Goal: Transaction & Acquisition: Purchase product/service

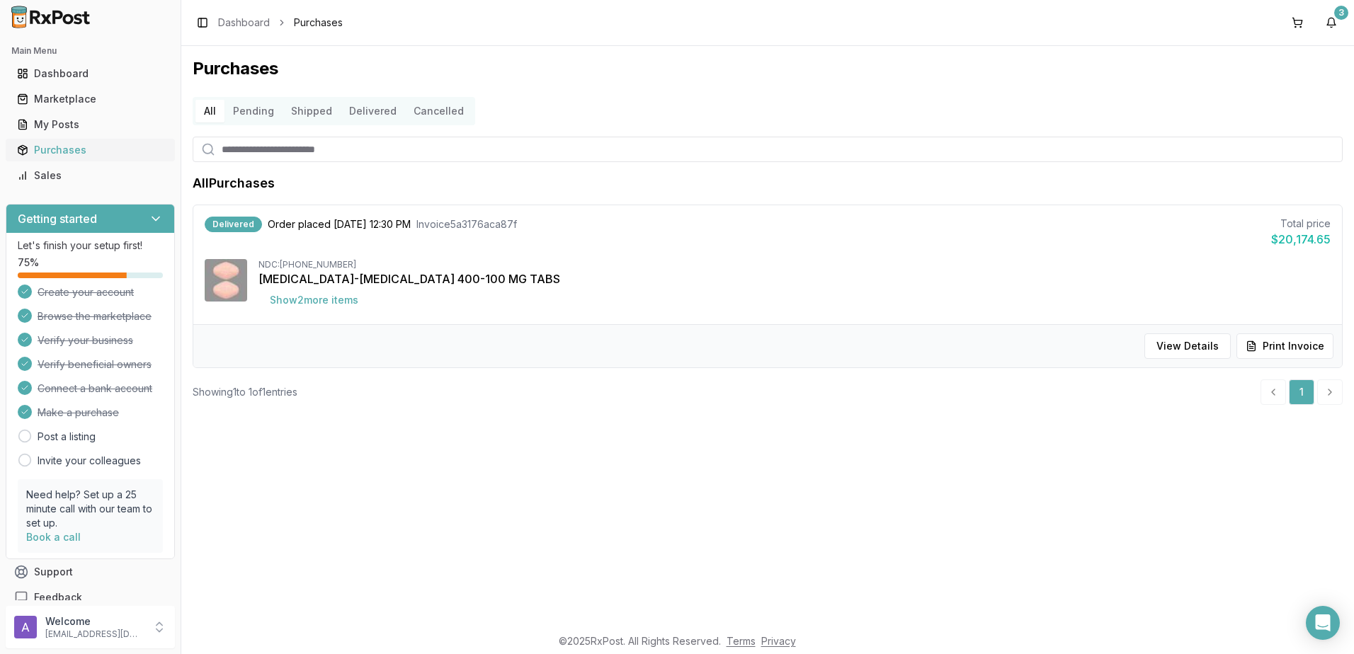
click at [38, 152] on div "Purchases" at bounding box center [90, 150] width 147 height 14
click at [54, 148] on div "Purchases" at bounding box center [90, 150] width 147 height 14
click at [32, 18] on img at bounding box center [51, 17] width 91 height 23
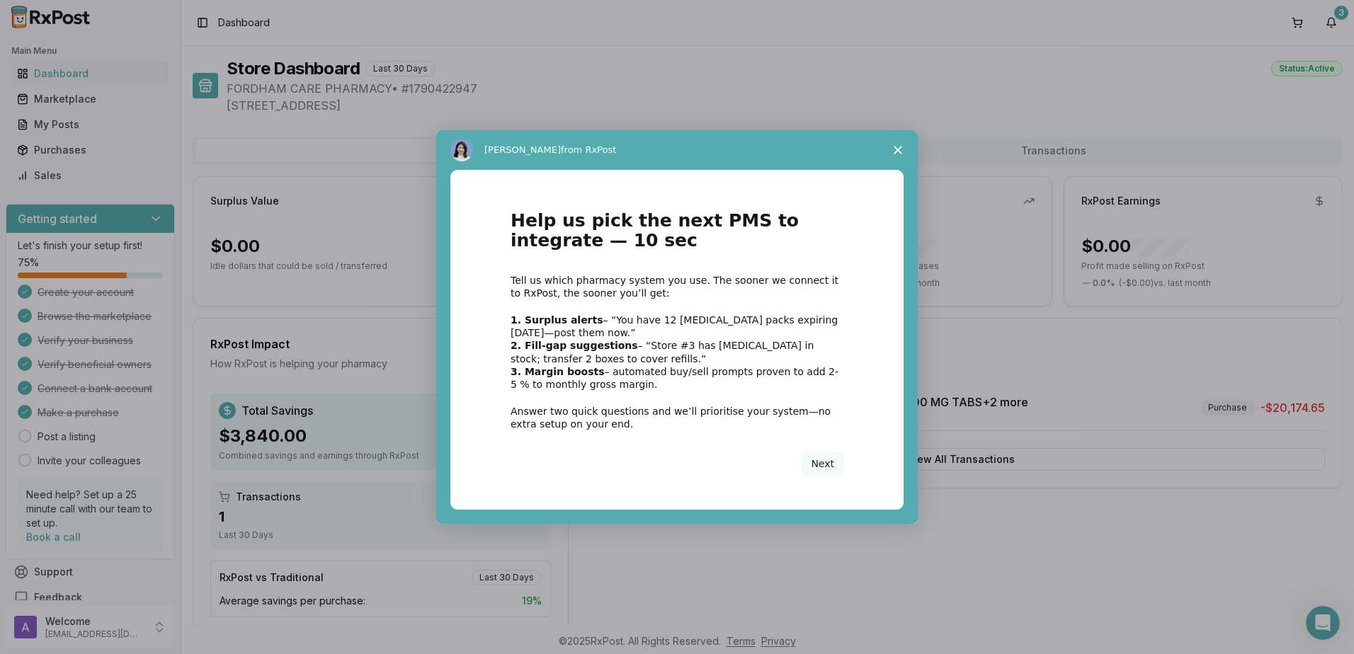
click at [70, 96] on div "Intercom messenger" at bounding box center [677, 327] width 1354 height 654
click at [897, 150] on icon "Close survey" at bounding box center [898, 150] width 8 height 8
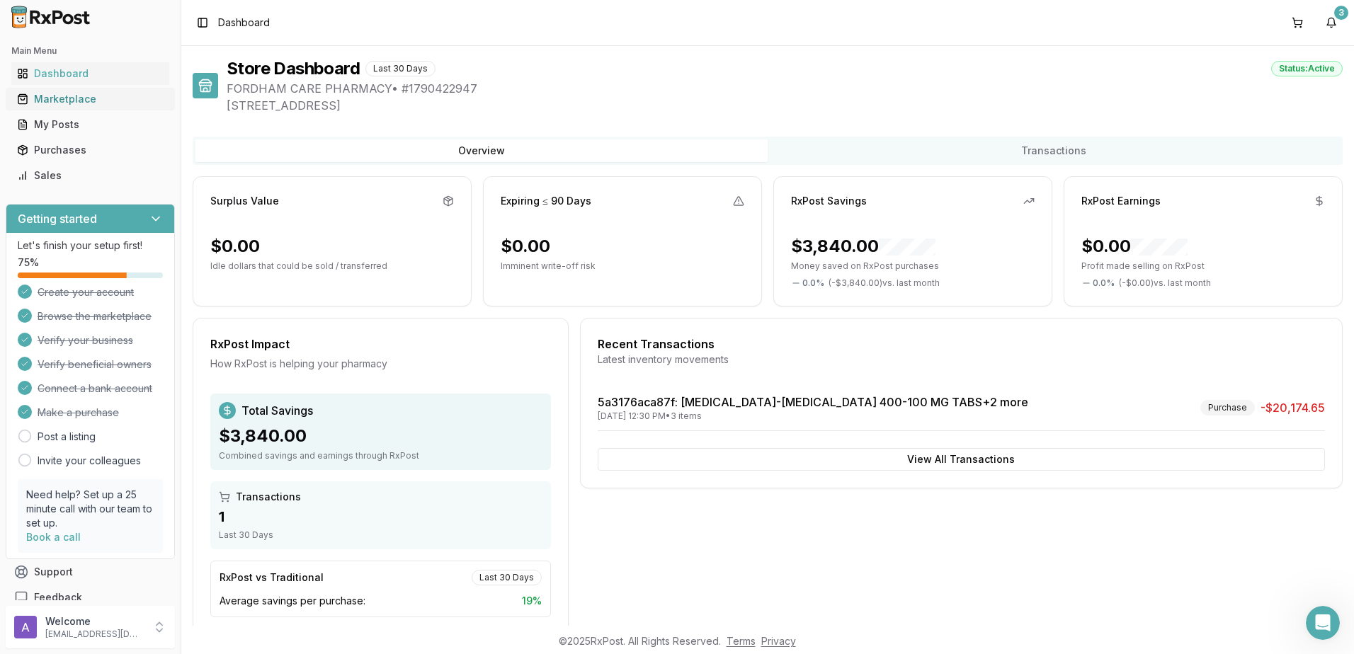
click at [31, 102] on div "Marketplace" at bounding box center [90, 99] width 147 height 14
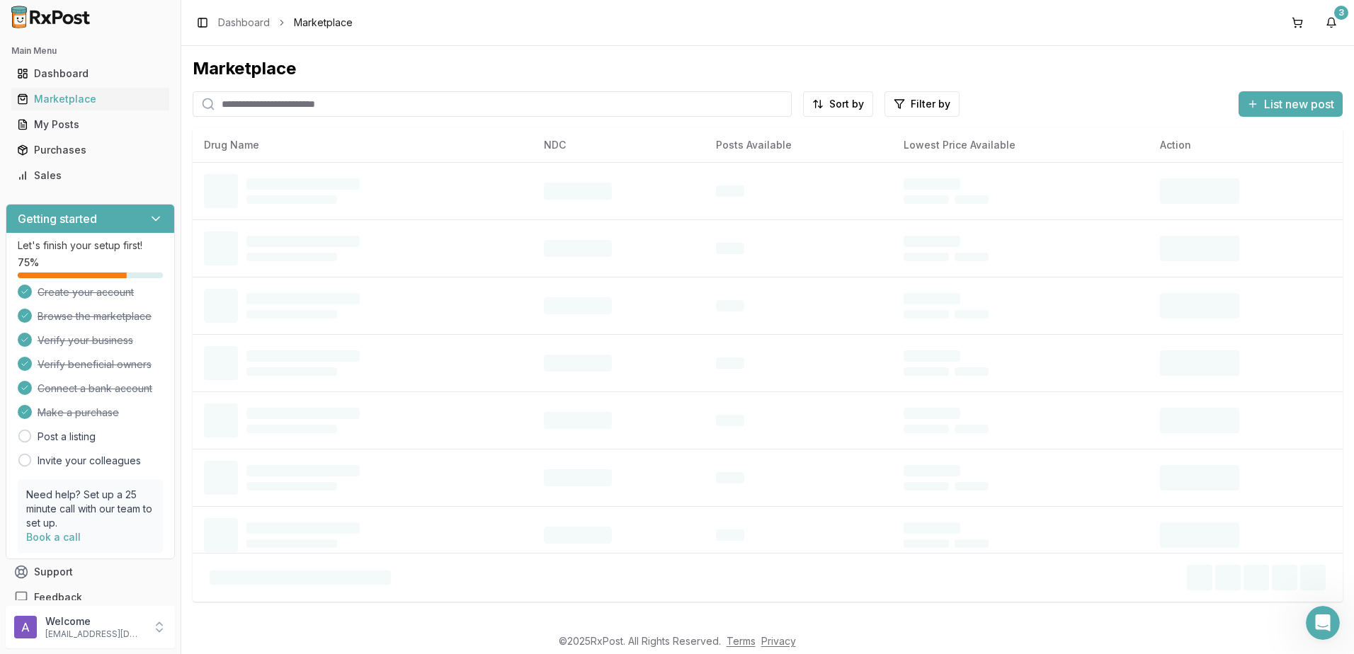
click at [268, 101] on input "search" at bounding box center [492, 103] width 599 height 25
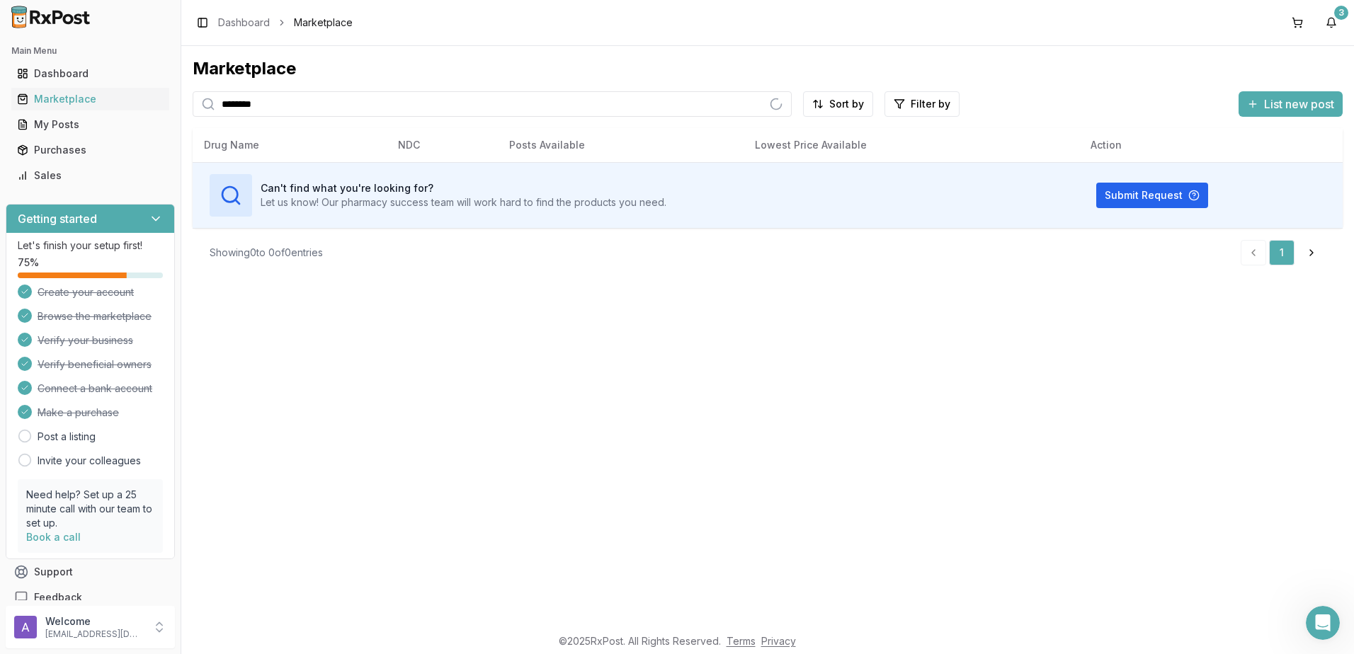
type input "********"
click at [67, 64] on link "Dashboard" at bounding box center [90, 73] width 158 height 25
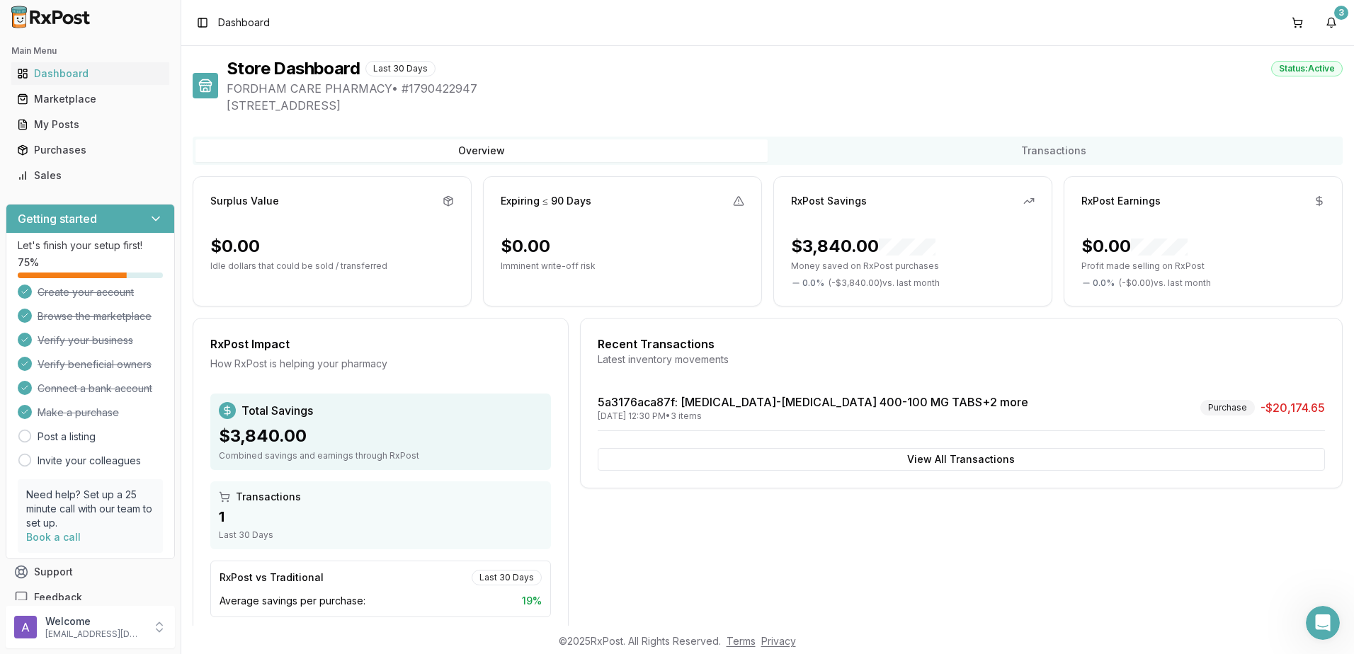
click at [89, 86] on ul "Dashboard Marketplace My Posts Purchases Sales" at bounding box center [90, 124] width 169 height 125
click at [89, 94] on div "Marketplace" at bounding box center [90, 99] width 147 height 14
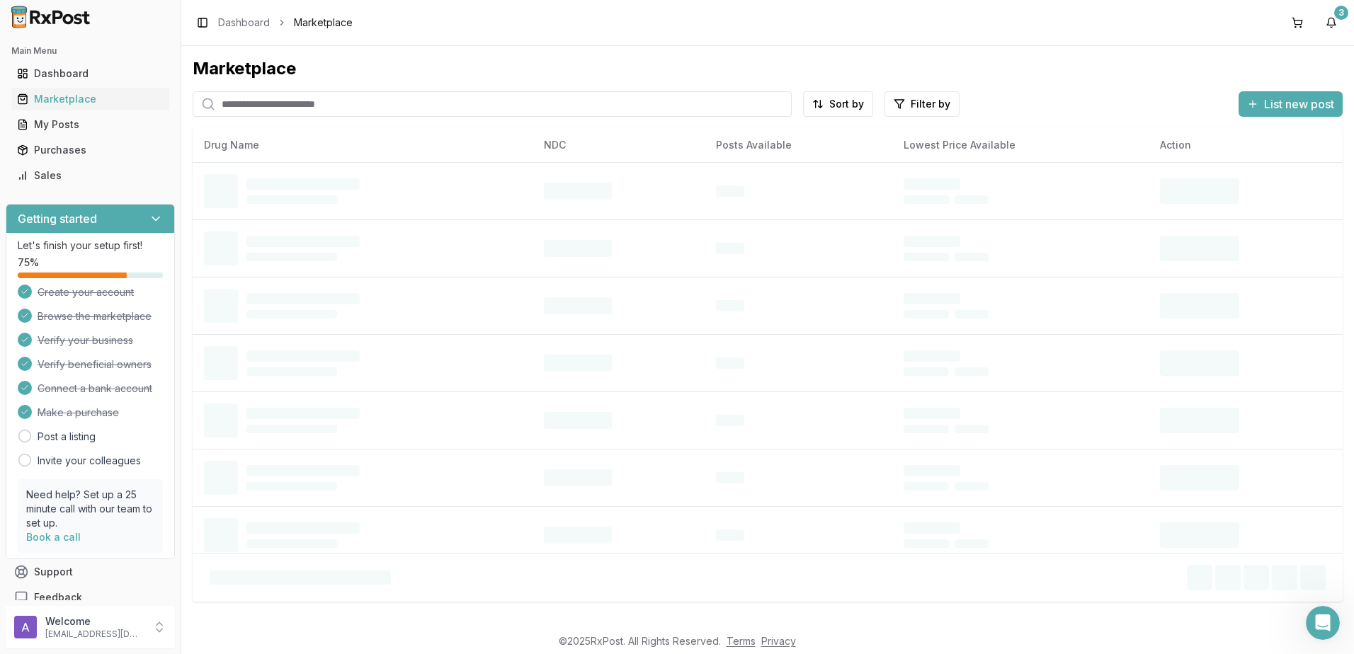
click at [282, 101] on input "search" at bounding box center [492, 103] width 599 height 25
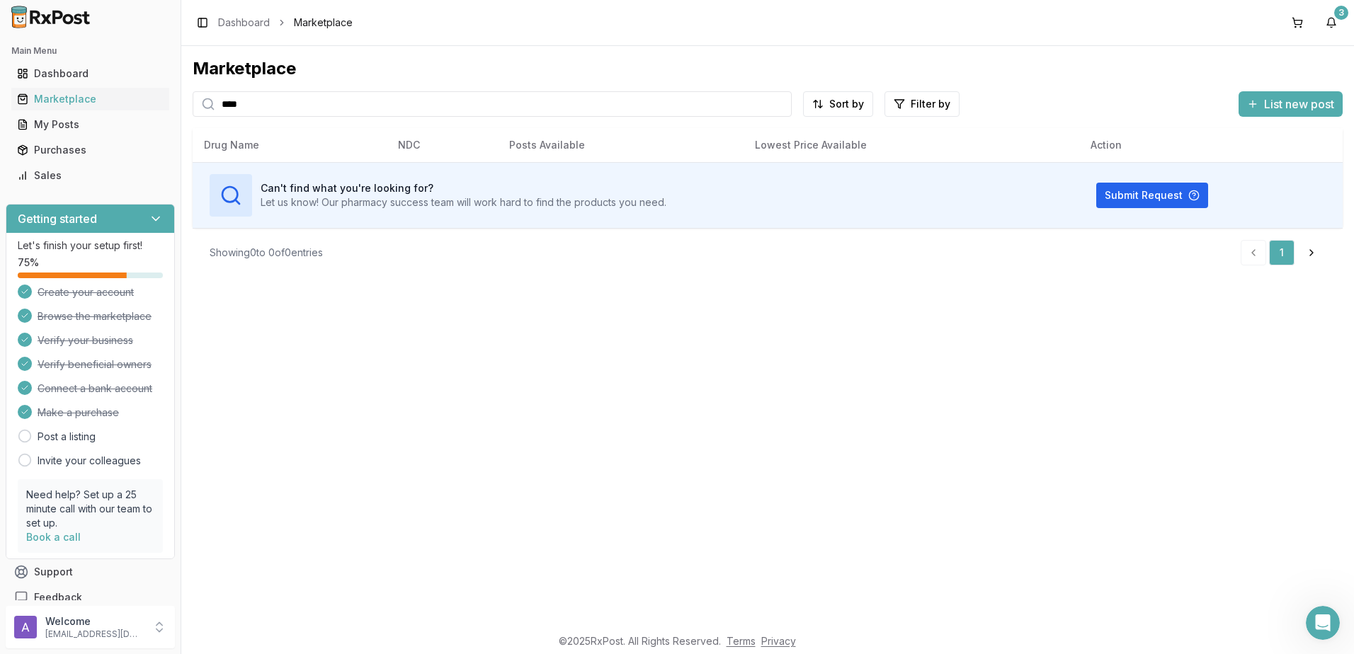
type input "****"
